Goal: Transaction & Acquisition: Subscribe to service/newsletter

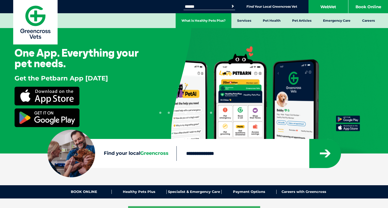
click at [212, 24] on link "What is Healthy Pets Plus?" at bounding box center [204, 20] width 56 height 15
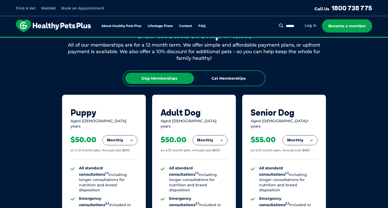
scroll to position [360, 0]
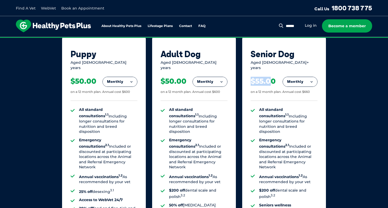
drag, startPoint x: 252, startPoint y: 78, endPoint x: 269, endPoint y: 80, distance: 17.0
click at [269, 80] on div "$55.00" at bounding box center [263, 81] width 25 height 9
click at [299, 80] on button "Monthly" at bounding box center [300, 82] width 34 height 10
click at [291, 112] on li "Yearly" at bounding box center [300, 118] width 34 height 12
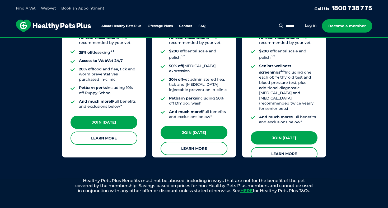
scroll to position [396, 0]
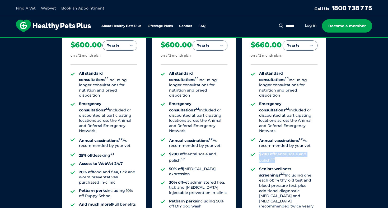
drag, startPoint x: 255, startPoint y: 140, endPoint x: 278, endPoint y: 149, distance: 24.2
click at [278, 149] on ul "All standard consultations 1.1 Including longer consultations for nutrition and…" at bounding box center [284, 149] width 67 height 157
drag, startPoint x: 278, startPoint y: 149, endPoint x: 253, endPoint y: 142, distance: 26.0
click at [253, 142] on ul "All standard consultations 1.1 Including longer consultations for nutrition and…" at bounding box center [284, 149] width 67 height 157
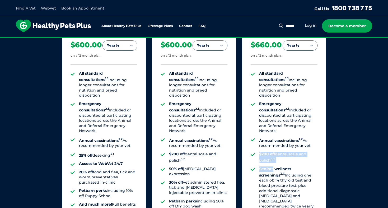
click at [268, 149] on ul "All standard consultations 1.1 Including longer consultations for nutrition and…" at bounding box center [284, 149] width 67 height 157
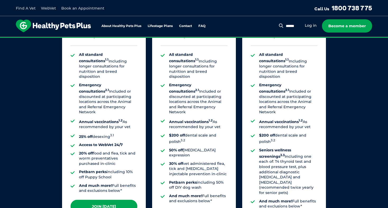
scroll to position [416, 0]
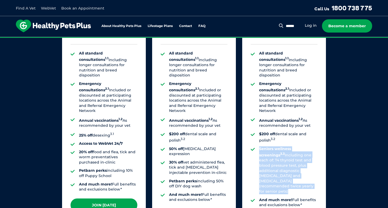
drag, startPoint x: 259, startPoint y: 133, endPoint x: 302, endPoint y: 175, distance: 60.2
click at [302, 175] on ul "All standard consultations 1.1 Including longer consultations for nutrition and…" at bounding box center [284, 129] width 67 height 157
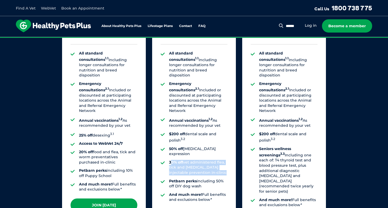
drag, startPoint x: 171, startPoint y: 144, endPoint x: 210, endPoint y: 156, distance: 40.7
click at [210, 156] on ul "All standard consultations 1.1 Including longer consultations for nutrition and…" at bounding box center [194, 127] width 67 height 152
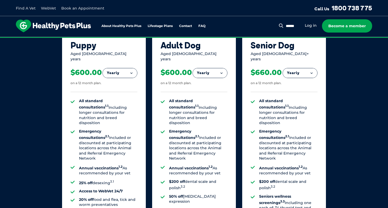
scroll to position [370, 0]
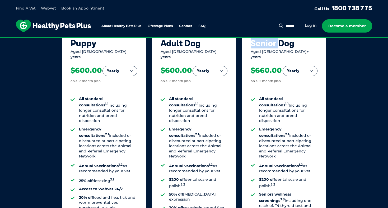
drag, startPoint x: 248, startPoint y: 45, endPoint x: 280, endPoint y: 45, distance: 32.0
click at [280, 45] on div "Senior Dog Aged 8+ years Yearly Fortnightly Monthly Yearly $25.38 on a 12 month…" at bounding box center [284, 155] width 84 height 260
click at [282, 45] on div "Senior Dog" at bounding box center [284, 43] width 67 height 10
drag, startPoint x: 299, startPoint y: 45, endPoint x: 249, endPoint y: 44, distance: 49.7
click at [249, 44] on div "Senior Dog Aged 8+ years Yearly Fortnightly Monthly Yearly $25.38 on a 12 month…" at bounding box center [284, 155] width 84 height 260
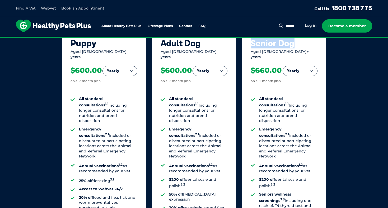
click at [249, 44] on div "Senior Dog Aged 8+ years Yearly Fortnightly Monthly Yearly $25.38 on a 12 month…" at bounding box center [284, 155] width 84 height 260
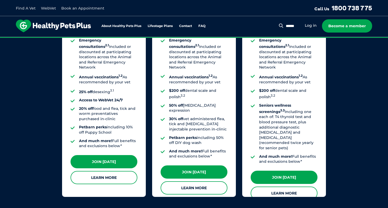
scroll to position [460, 0]
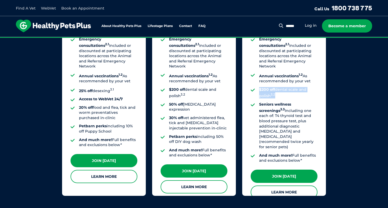
drag, startPoint x: 256, startPoint y: 72, endPoint x: 277, endPoint y: 87, distance: 25.7
click at [277, 87] on ul "All standard consultations 1.1 Including longer consultations for nutrition and…" at bounding box center [284, 84] width 67 height 157
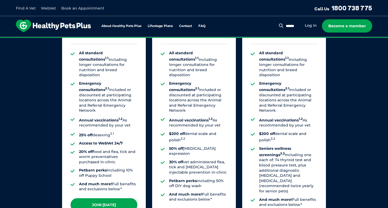
scroll to position [417, 0]
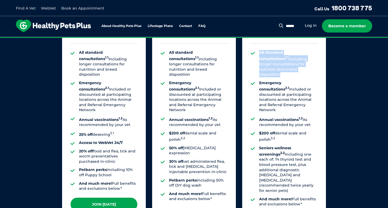
drag, startPoint x: 258, startPoint y: 48, endPoint x: 292, endPoint y: 67, distance: 39.4
click at [292, 67] on ul "All standard consultations 1.1 Including longer consultations for nutrition and…" at bounding box center [284, 128] width 67 height 157
click at [292, 67] on li "All standard consultations 1.1 Including longer consultations for nutrition and…" at bounding box center [288, 63] width 58 height 27
drag, startPoint x: 284, startPoint y: 62, endPoint x: 263, endPoint y: 51, distance: 23.4
click at [263, 51] on li "All standard consultations 1.1 Including longer consultations for nutrition and…" at bounding box center [288, 63] width 58 height 27
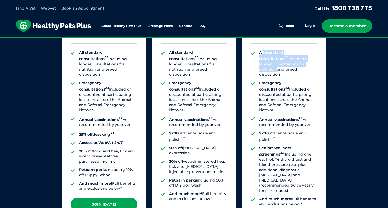
click at [263, 51] on strong "All standard consultations 1.1" at bounding box center [274, 55] width 30 height 11
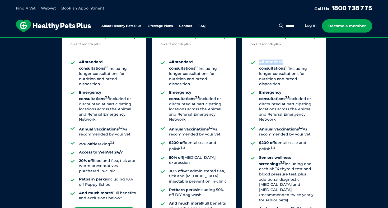
drag, startPoint x: 260, startPoint y: 50, endPoint x: 283, endPoint y: 58, distance: 24.4
click at [283, 59] on strong "All standard consultations 1.1" at bounding box center [274, 64] width 30 height 11
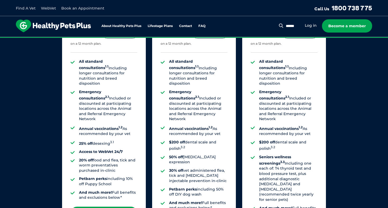
click at [286, 67] on li "All standard consultations 1.1 Including longer consultations for nutrition and…" at bounding box center [288, 72] width 58 height 27
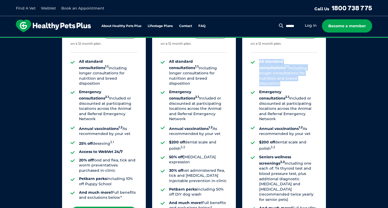
drag, startPoint x: 260, startPoint y: 57, endPoint x: 286, endPoint y: 80, distance: 34.3
click at [286, 80] on ul "All standard consultations 1.1 Including longer consultations for nutrition and…" at bounding box center [284, 137] width 67 height 157
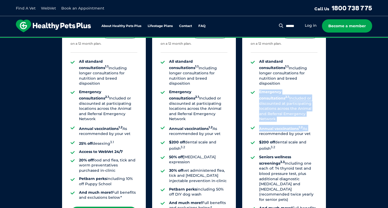
drag, startPoint x: 260, startPoint y: 83, endPoint x: 310, endPoint y: 111, distance: 57.8
click at [310, 111] on ul "All standard consultations 1.1 Including longer consultations for nutrition and…" at bounding box center [284, 137] width 67 height 157
click at [310, 125] on li "Annual vaccinations 1.2 As recommended by your vet" at bounding box center [288, 131] width 58 height 12
drag, startPoint x: 304, startPoint y: 106, endPoint x: 257, endPoint y: 83, distance: 53.1
click at [257, 83] on ul "All standard consultations 1.1 Including longer consultations for nutrition and…" at bounding box center [284, 137] width 67 height 157
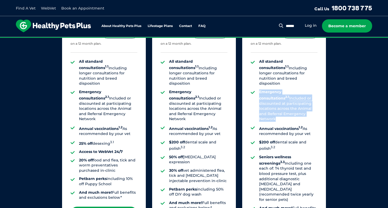
click at [257, 83] on ul "All standard consultations 1.1 Including longer consultations for nutrition and…" at bounding box center [284, 137] width 67 height 157
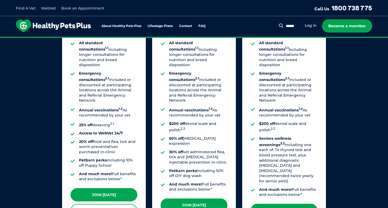
scroll to position [428, 0]
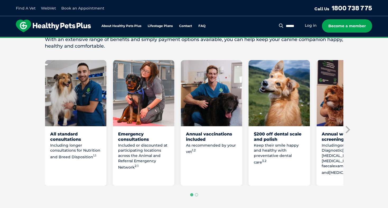
scroll to position [277, 0]
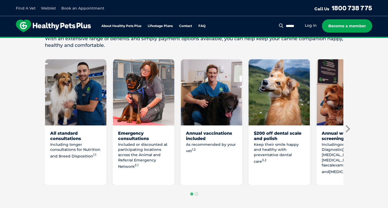
click at [346, 125] on icon "Next slide" at bounding box center [348, 129] width 8 height 8
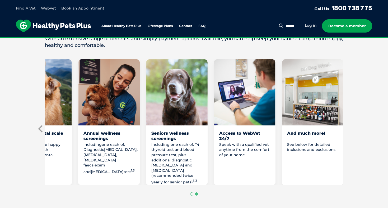
click at [38, 125] on icon "Previous slide" at bounding box center [41, 129] width 8 height 8
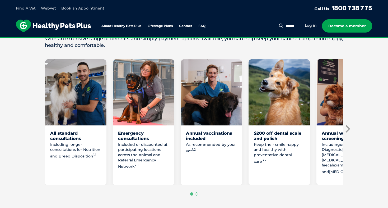
click at [348, 125] on icon "Next slide" at bounding box center [348, 128] width 4 height 7
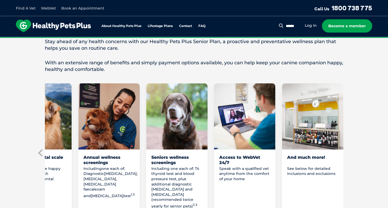
scroll to position [254, 0]
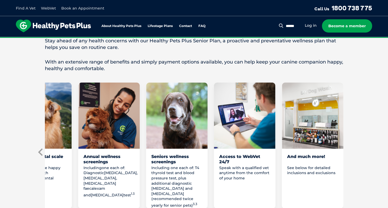
click at [40, 148] on icon "Previous slide" at bounding box center [41, 152] width 8 height 8
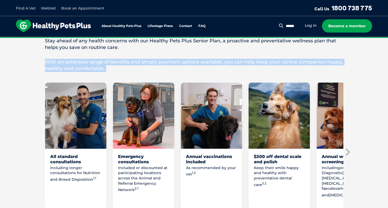
drag, startPoint x: 45, startPoint y: 53, endPoint x: 125, endPoint y: 65, distance: 80.5
click at [125, 65] on div "Love them on another level with Healthy Pets Plus Senior Our golden oldies brin…" at bounding box center [194, 128] width 299 height 230
click at [125, 66] on div "Love them on another level with Healthy Pets Plus Senior Our golden oldies brin…" at bounding box center [194, 128] width 299 height 230
drag, startPoint x: 136, startPoint y: 60, endPoint x: 22, endPoint y: 43, distance: 115.5
click at [22, 43] on section "Love them on another level with Healthy Pets Plus Senior Our golden oldies brin…" at bounding box center [194, 128] width 388 height 272
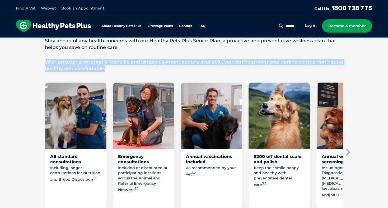
click at [38, 57] on section "Love them on another level with Healthy Pets Plus Senior Our golden oldies brin…" at bounding box center [194, 128] width 388 height 272
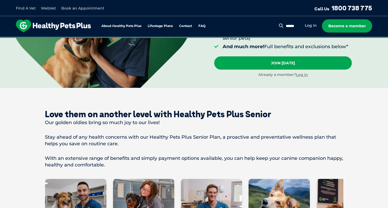
scroll to position [143, 0]
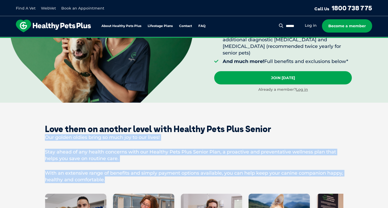
drag, startPoint x: 45, startPoint y: 127, endPoint x: 133, endPoint y: 171, distance: 98.5
click at [133, 171] on p "With an extensive range of benefits and simply payment options available, you c…" at bounding box center [194, 176] width 299 height 13
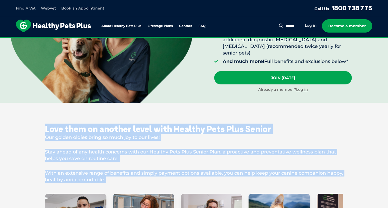
drag, startPoint x: 127, startPoint y: 178, endPoint x: 37, endPoint y: 120, distance: 107.6
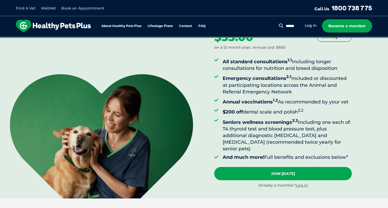
scroll to position [37, 0]
